Goal: Check status: Check status

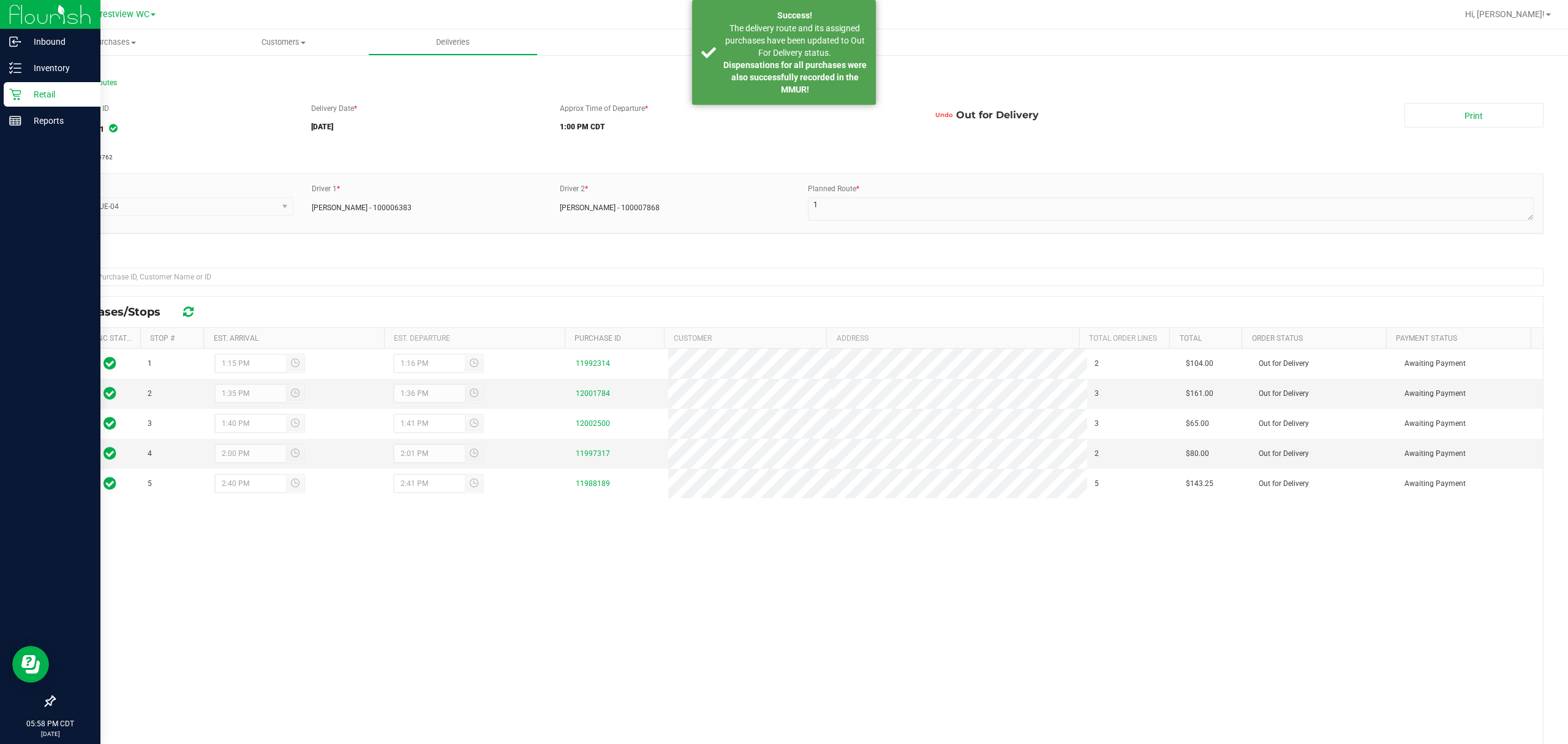
click at [25, 93] on p "Retail" at bounding box center [57, 94] width 74 height 14
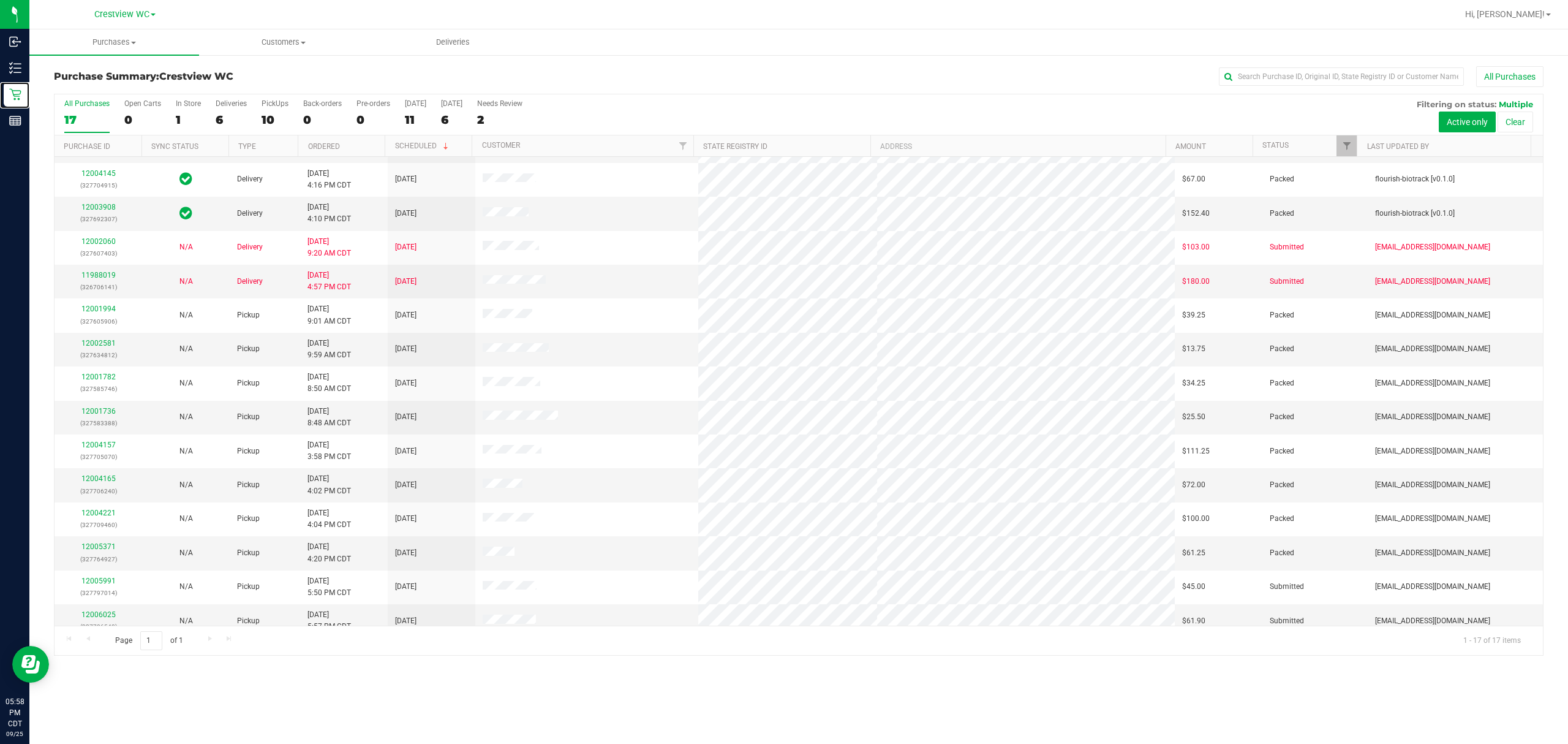
scroll to position [111, 0]
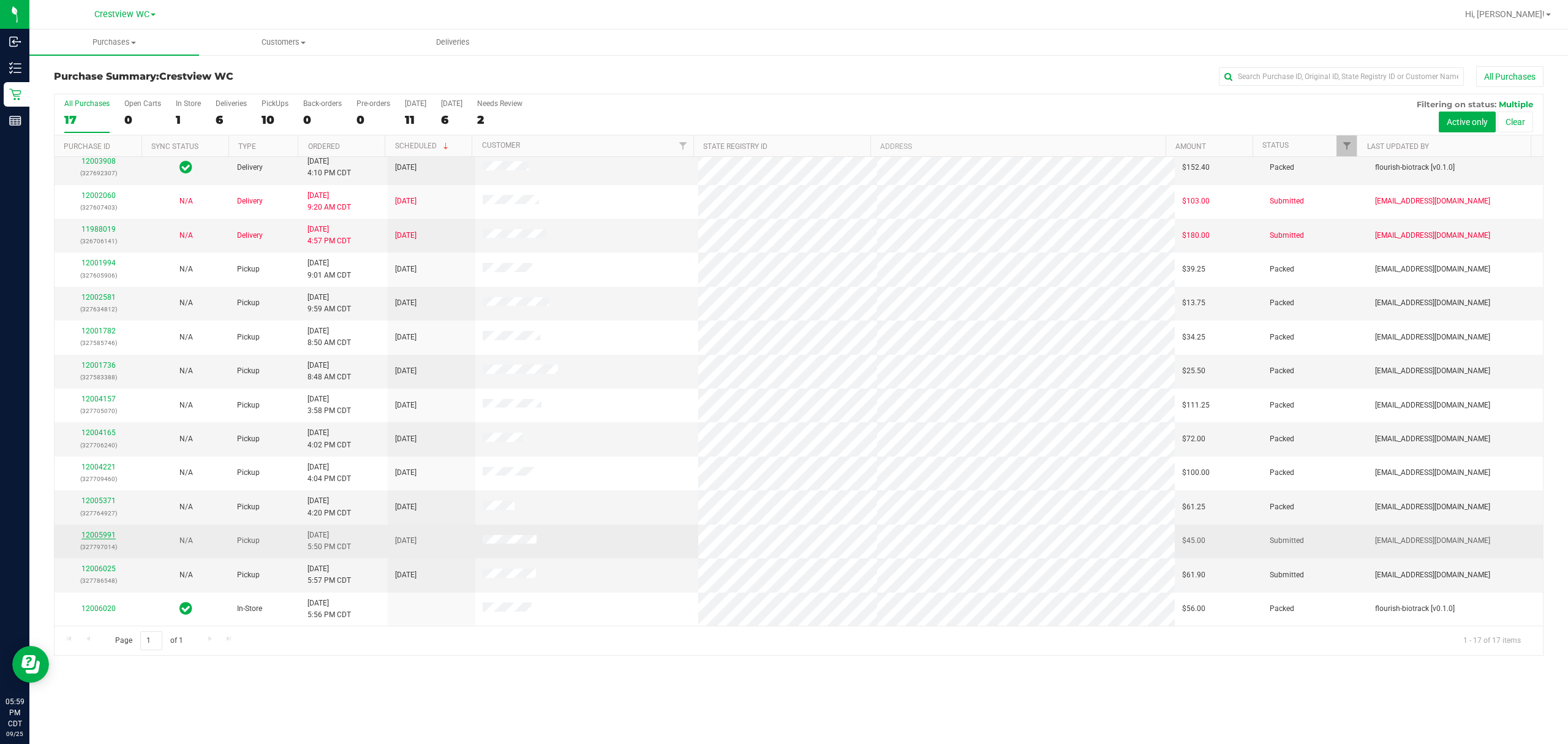
click at [103, 533] on link "12005991" at bounding box center [98, 534] width 35 height 8
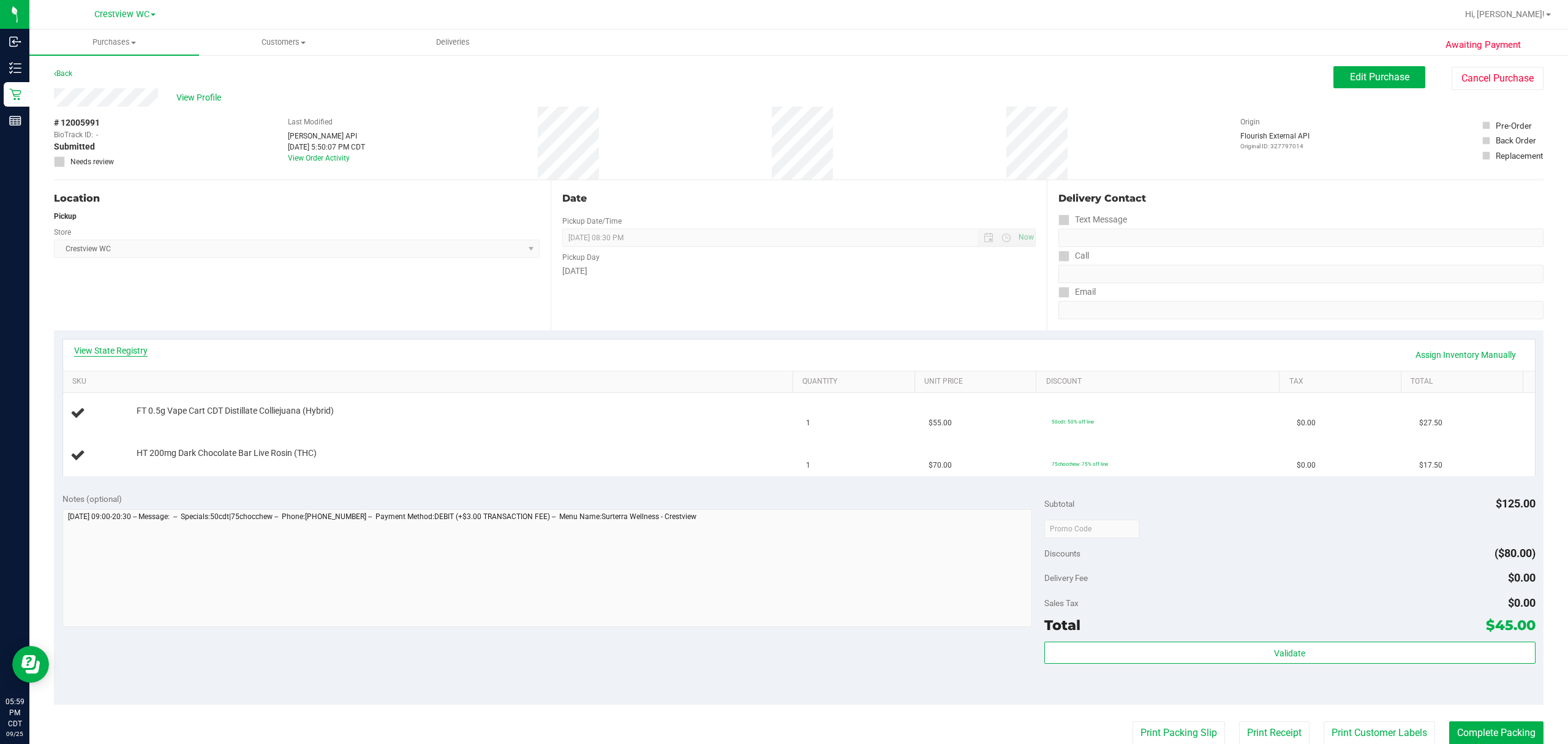
click at [133, 355] on link "View State Registry" at bounding box center [111, 350] width 74 height 12
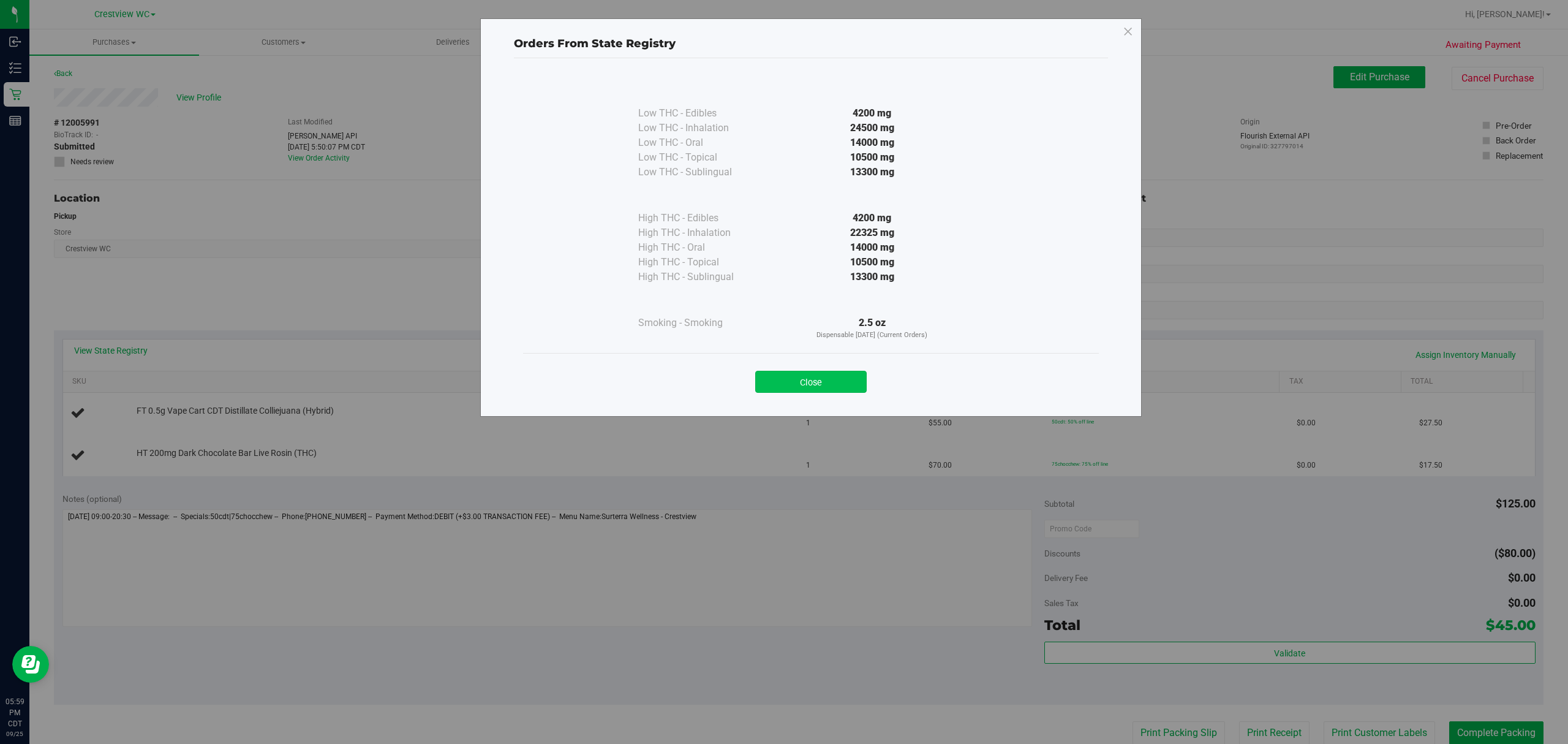
click at [807, 388] on button "Close" at bounding box center [811, 381] width 112 height 22
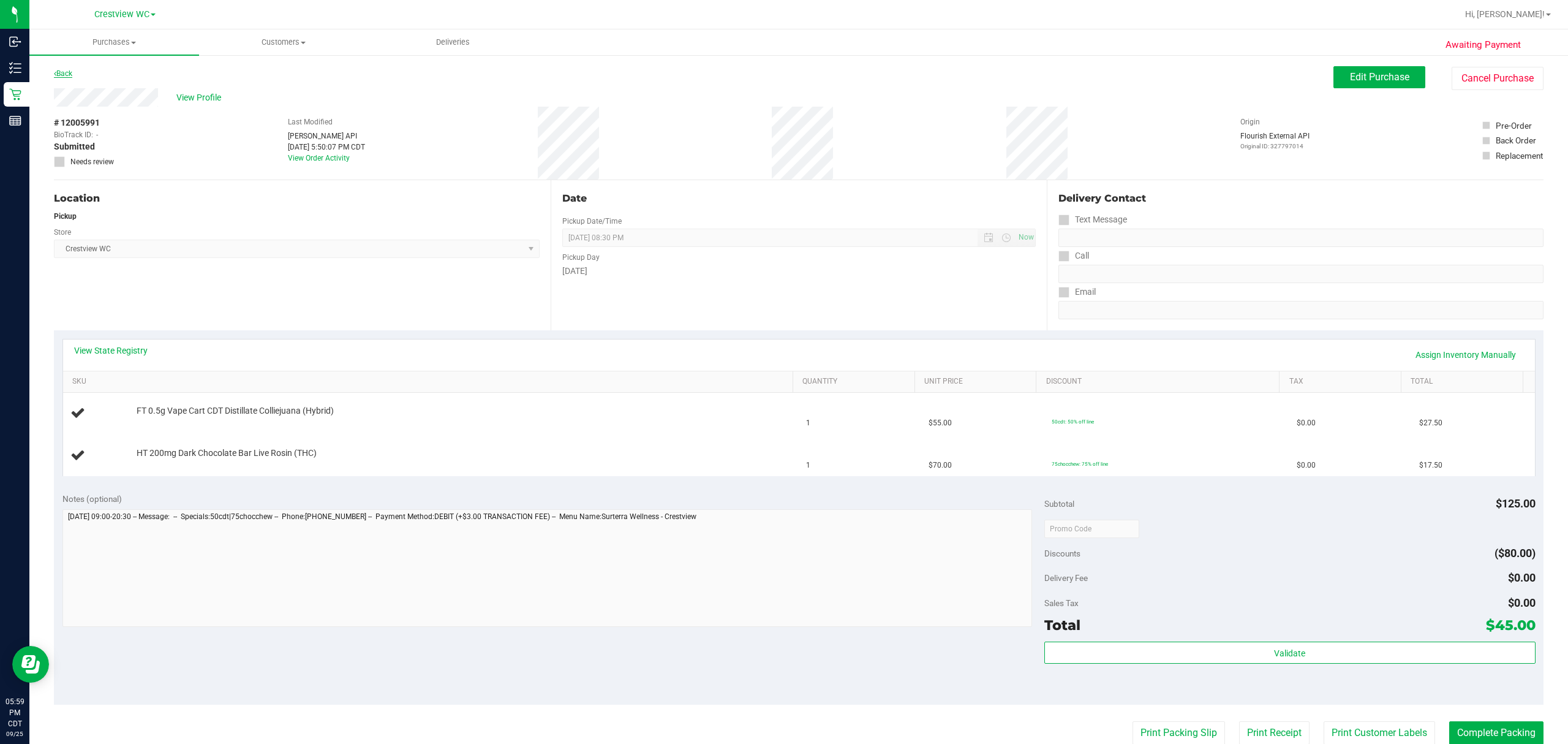
click at [61, 74] on link "Back" at bounding box center [63, 74] width 19 height 8
